Goal: Transaction & Acquisition: Book appointment/travel/reservation

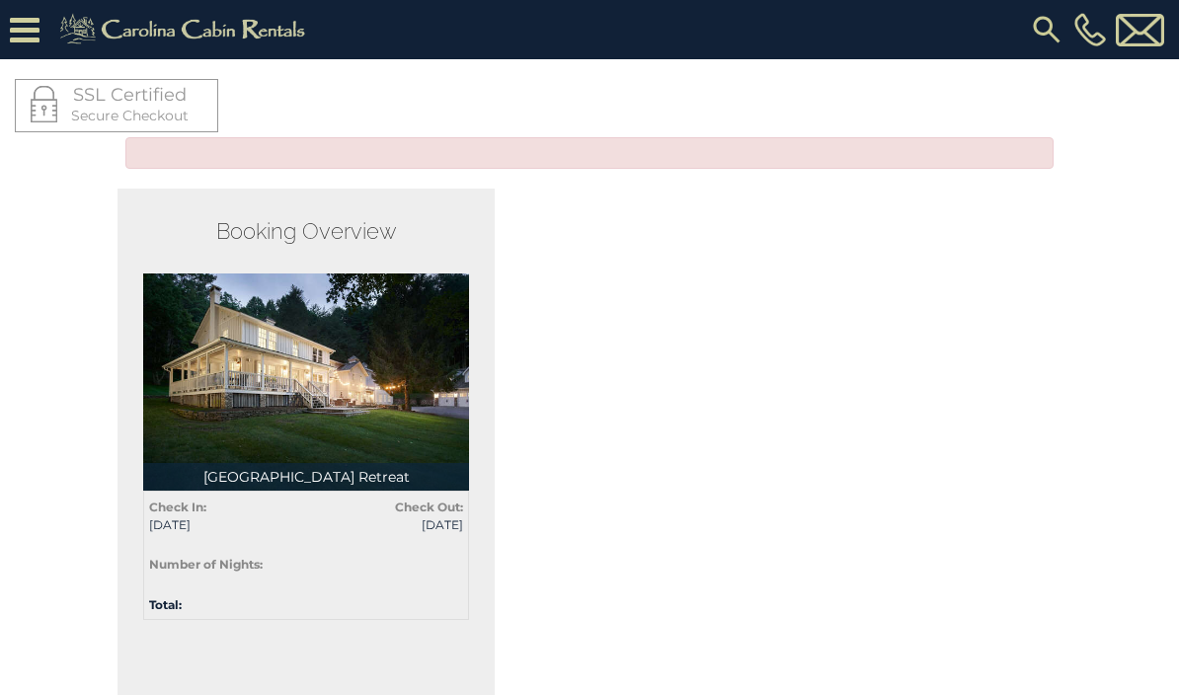
click at [324, 437] on img at bounding box center [306, 381] width 326 height 217
click at [327, 479] on p "[GEOGRAPHIC_DATA] Retreat" at bounding box center [306, 477] width 326 height 28
click at [327, 422] on img at bounding box center [306, 381] width 326 height 217
click at [326, 492] on div "Check In: [DATE] Check Out: [DATE] Number of Nights: Total:" at bounding box center [306, 555] width 326 height 129
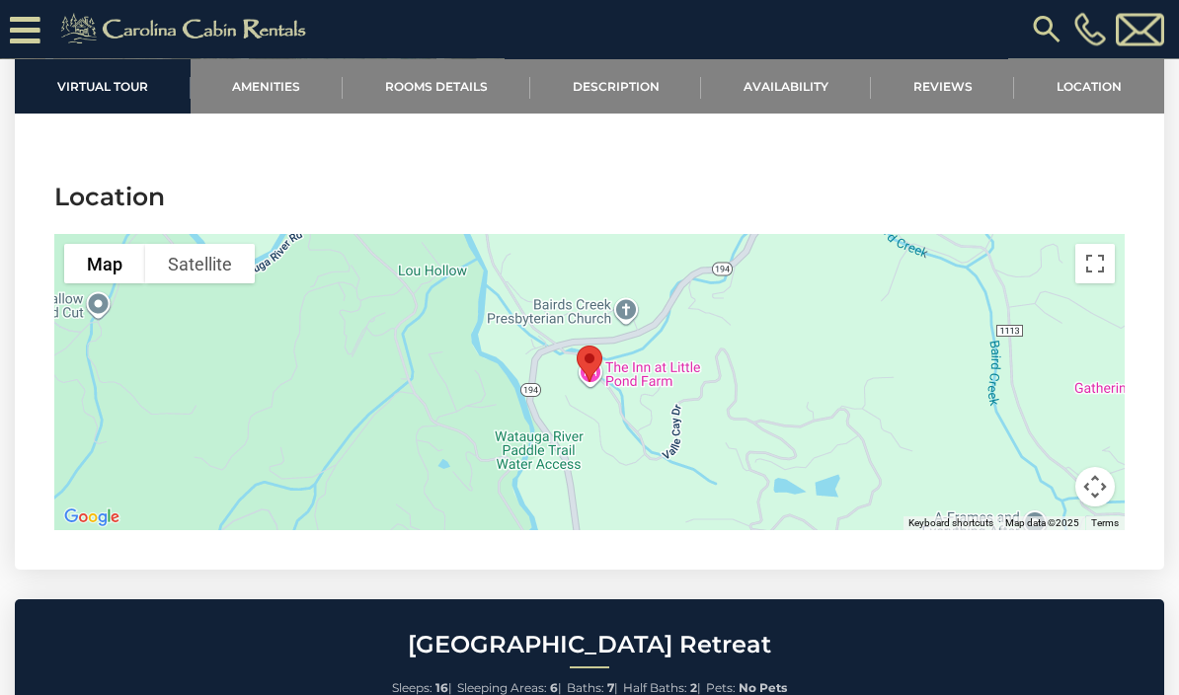
scroll to position [5093, 0]
click at [746, 398] on div at bounding box center [589, 382] width 1070 height 296
click at [212, 257] on button "Satellite" at bounding box center [200, 263] width 110 height 39
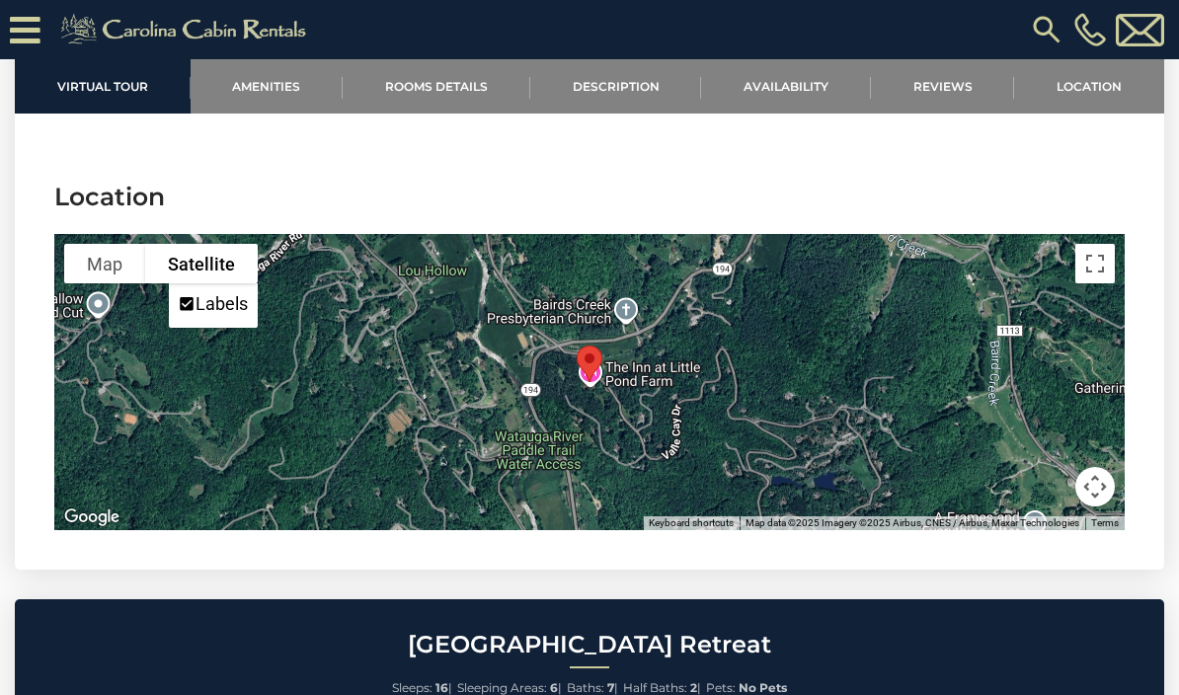
click at [108, 250] on button "Map" at bounding box center [104, 263] width 81 height 39
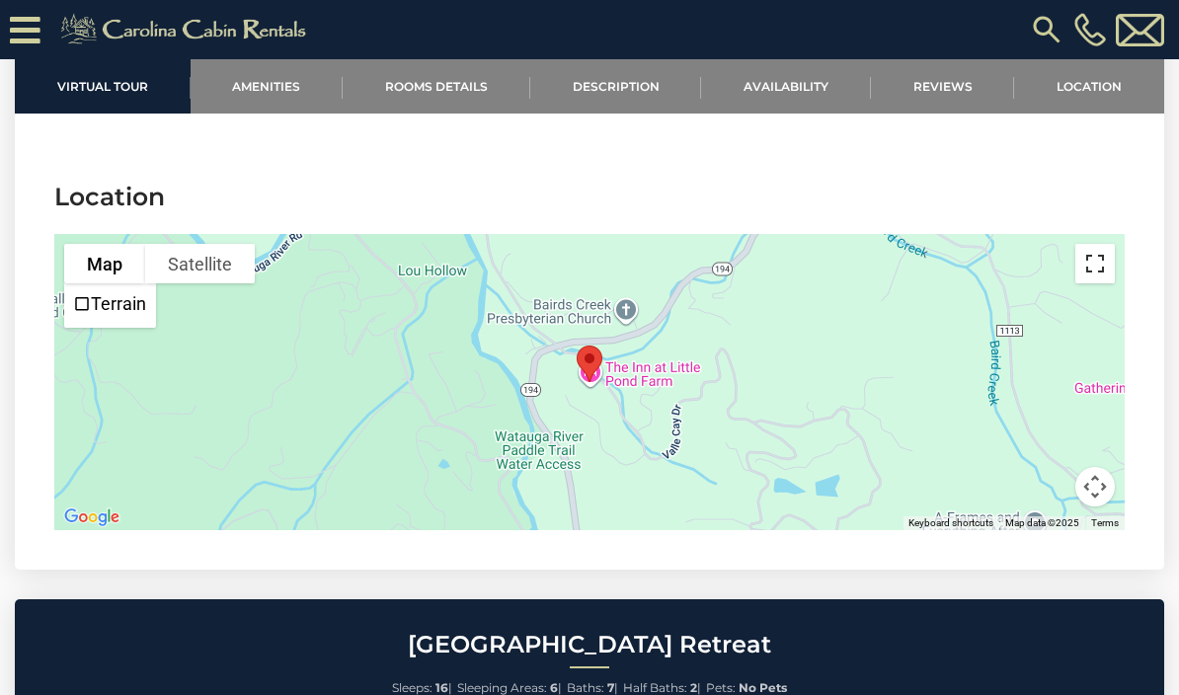
click at [1097, 265] on button "Toggle fullscreen view" at bounding box center [1094, 263] width 39 height 39
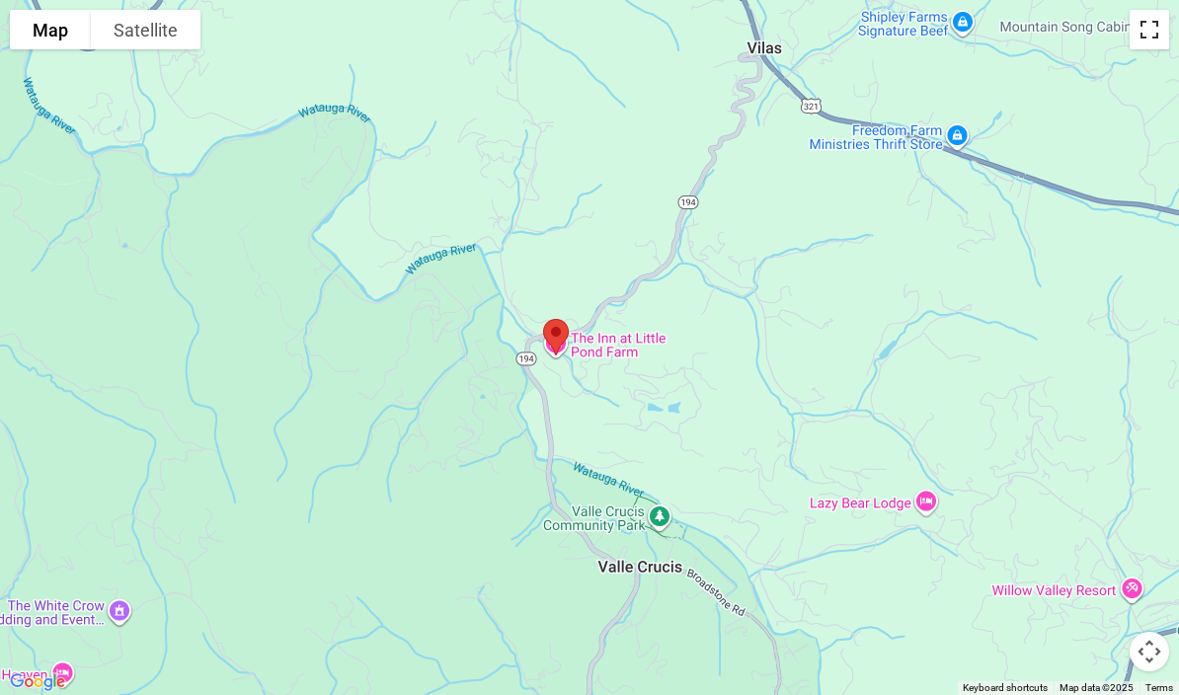
scroll to position [0, 0]
